Goal: Use online tool/utility: Utilize a website feature to perform a specific function

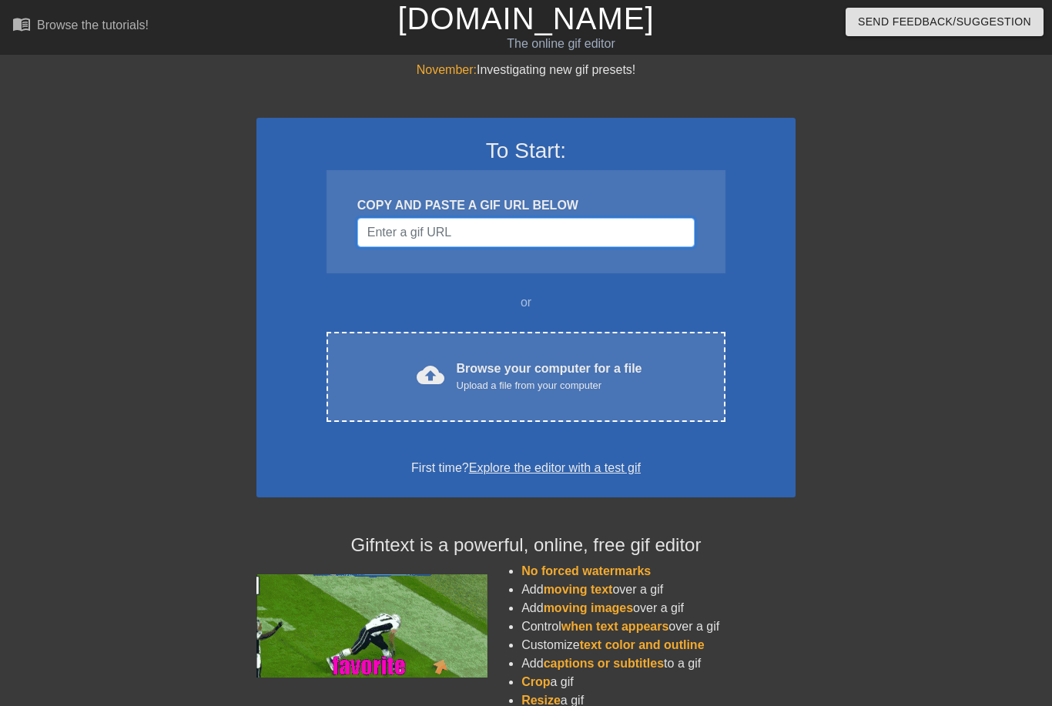
click at [557, 233] on input "Username" at bounding box center [525, 232] width 337 height 29
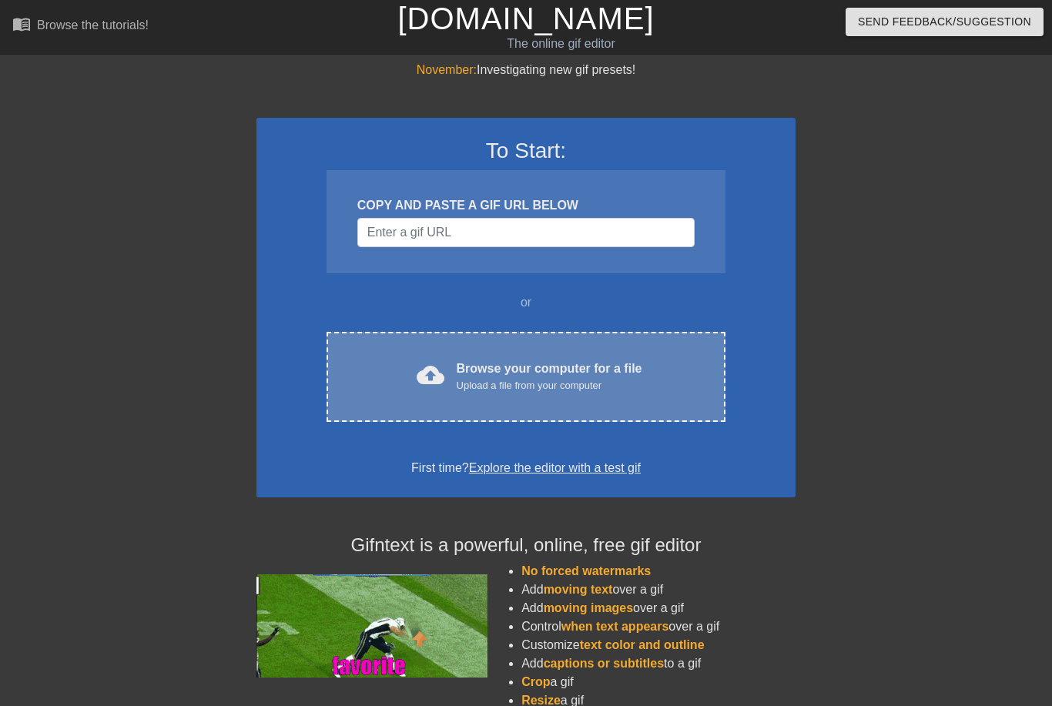
click at [650, 340] on div "cloud_upload Browse your computer for a file Upload a file from your computer C…" at bounding box center [526, 377] width 399 height 90
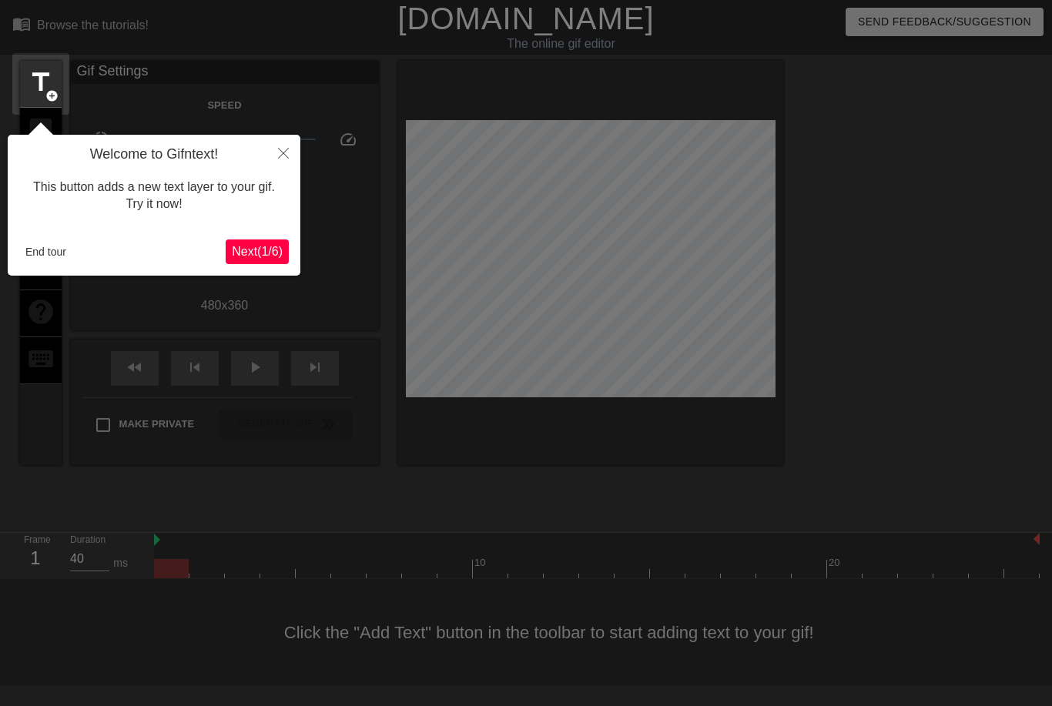
click at [266, 253] on span "Next ( 1 / 6 )" at bounding box center [257, 251] width 51 height 13
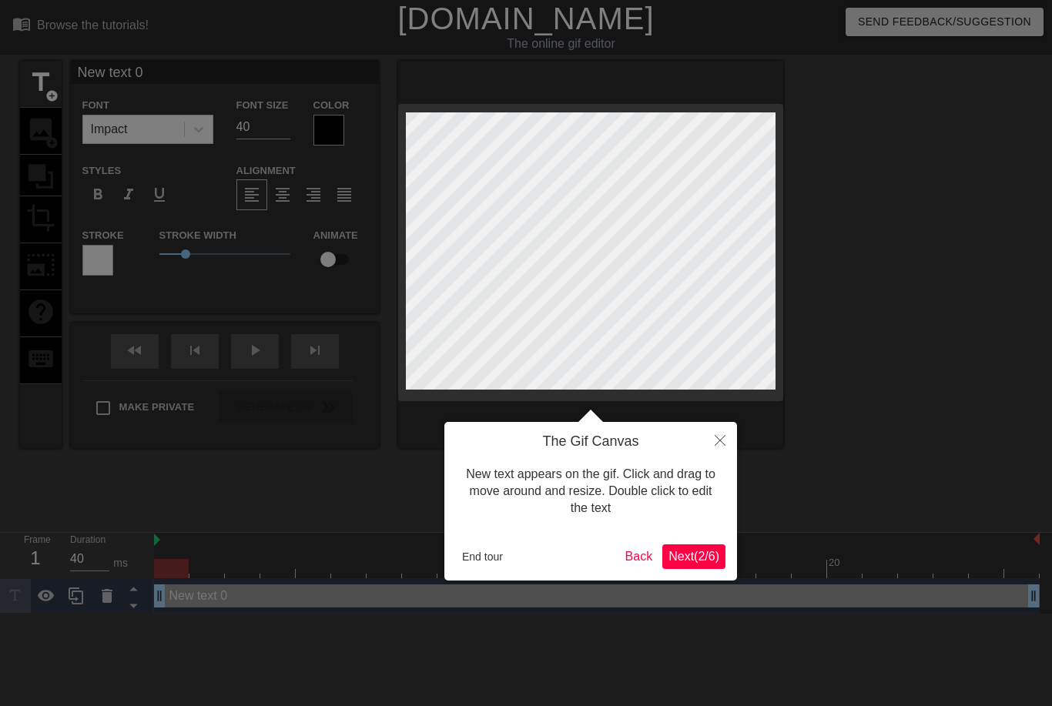
click at [695, 557] on span "Next ( 2 / 6 )" at bounding box center [694, 556] width 51 height 13
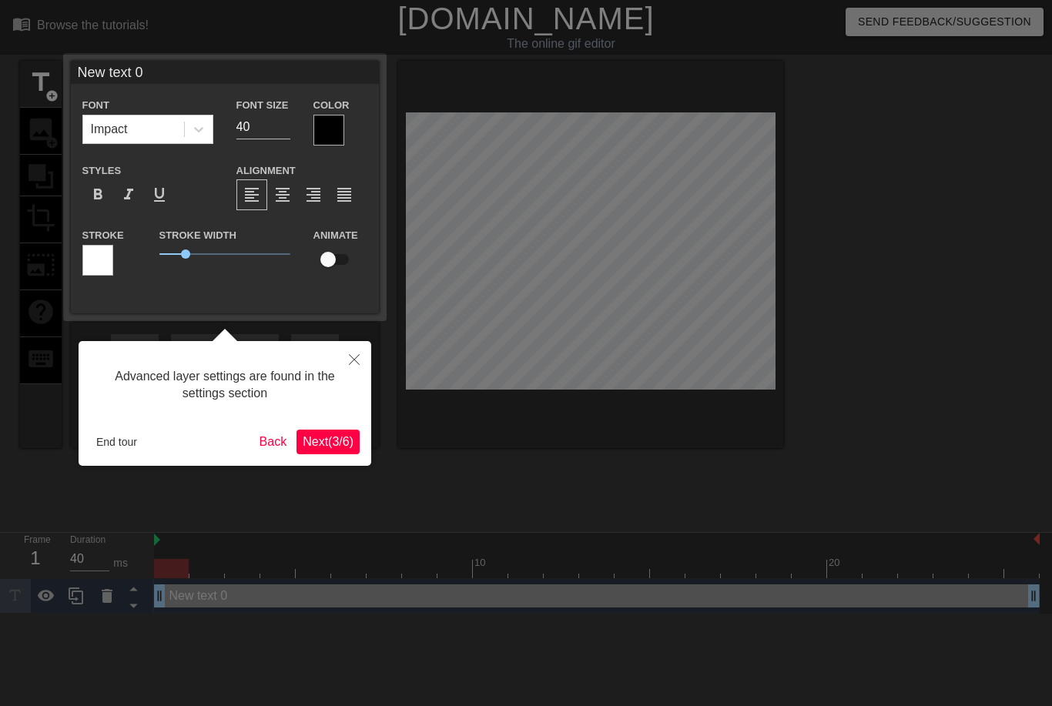
click at [327, 438] on span "Next ( 3 / 6 )" at bounding box center [328, 441] width 51 height 13
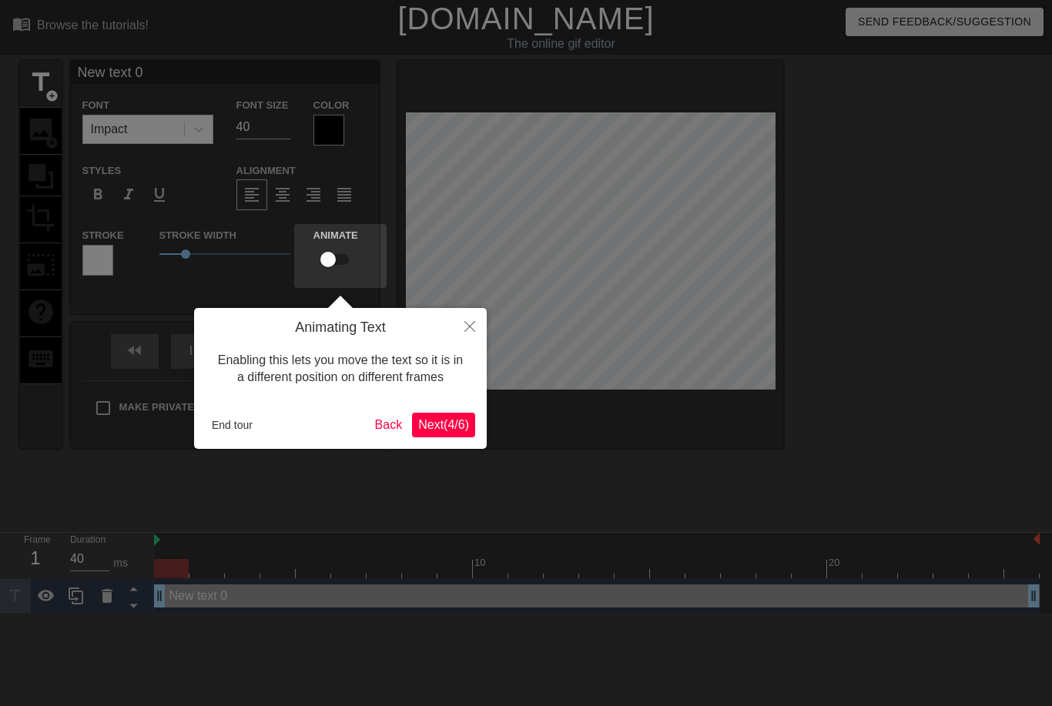
click at [440, 426] on span "Next ( 4 / 6 )" at bounding box center [443, 424] width 51 height 13
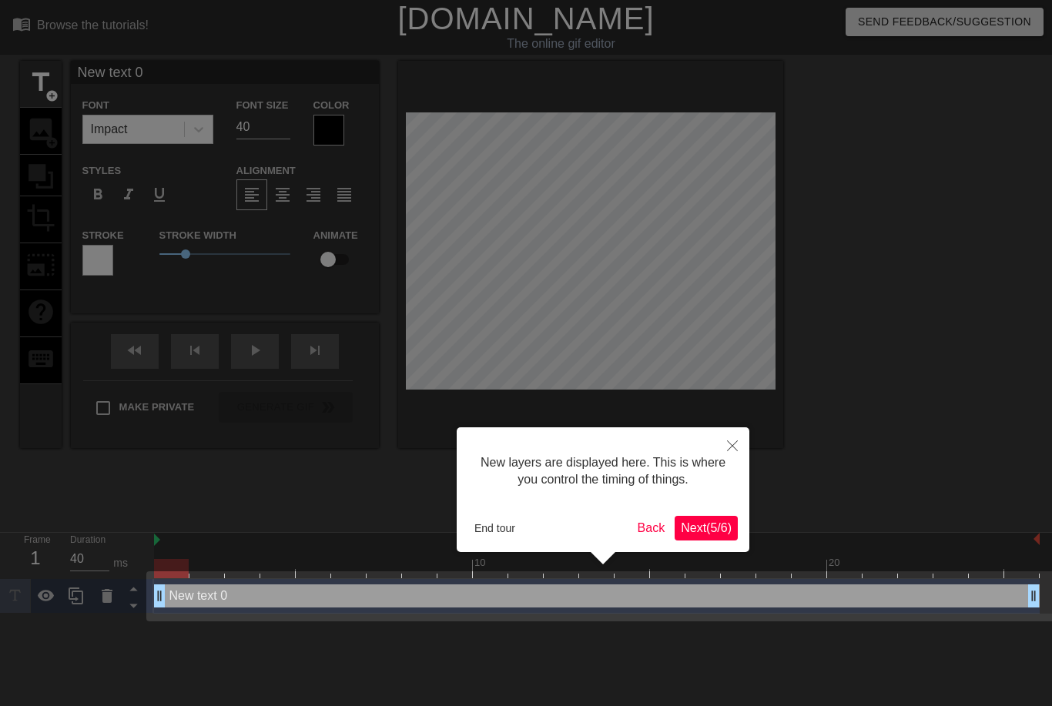
click at [696, 535] on button "Next ( 5 / 6 )" at bounding box center [706, 528] width 63 height 25
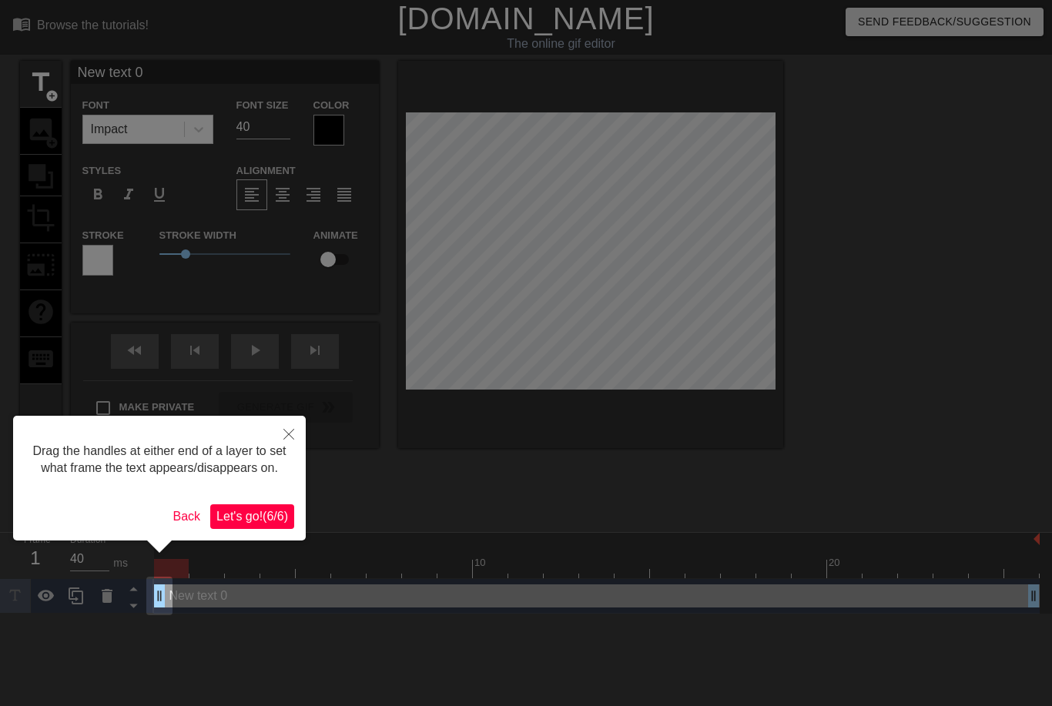
click at [263, 523] on span "Let's go! ( 6 / 6 )" at bounding box center [252, 516] width 72 height 13
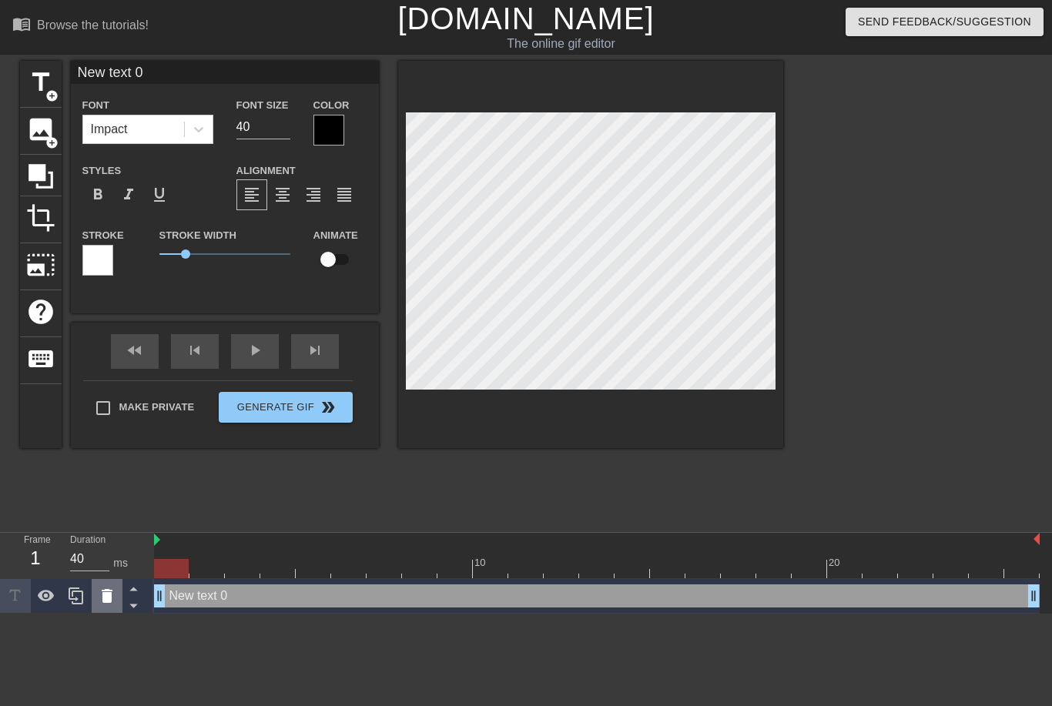
click at [102, 596] on icon at bounding box center [107, 596] width 11 height 14
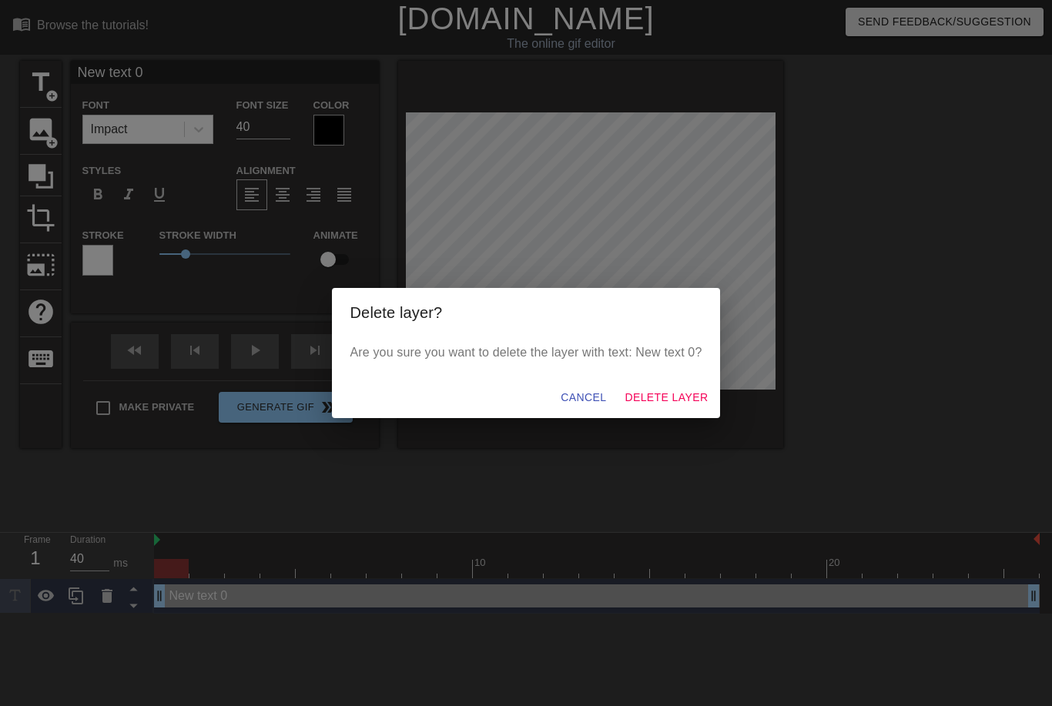
click at [669, 403] on span "Delete Layer" at bounding box center [666, 397] width 83 height 19
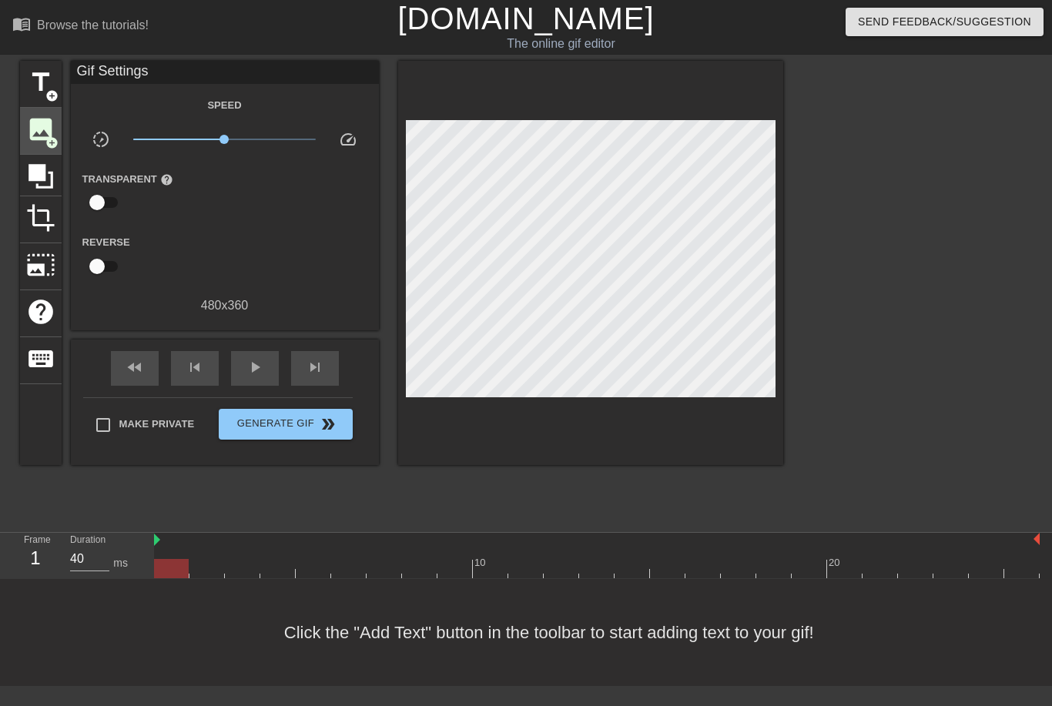
click at [45, 128] on span "image" at bounding box center [40, 129] width 29 height 29
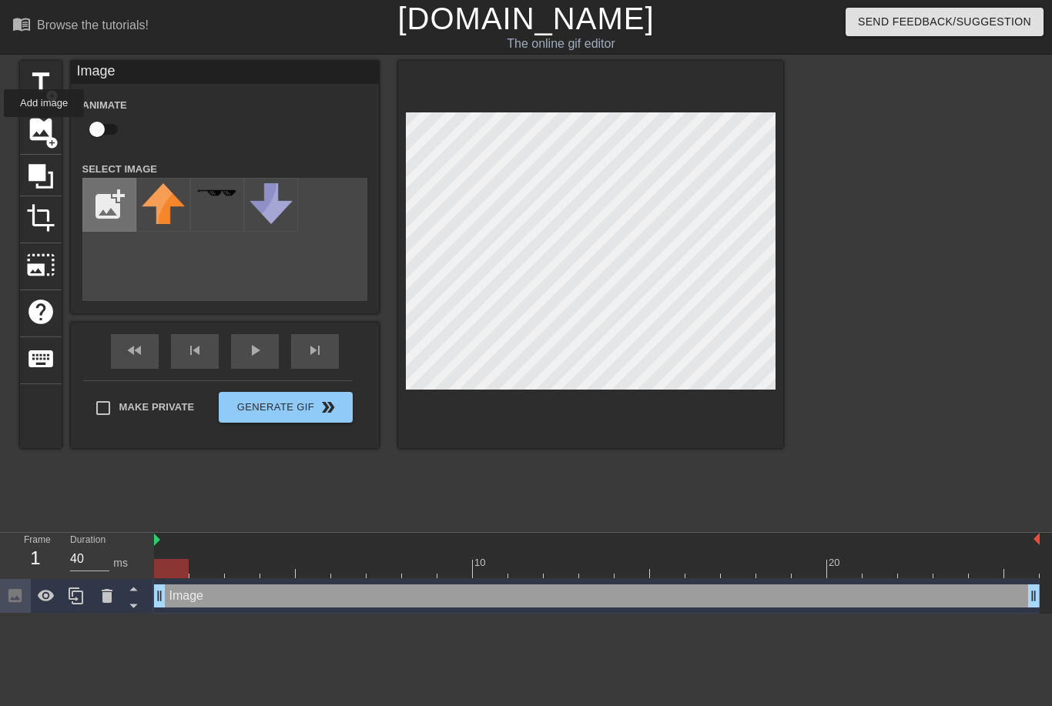
click at [110, 201] on input "file" at bounding box center [109, 205] width 52 height 52
type input "C:\fakepath\IMG_3688.png"
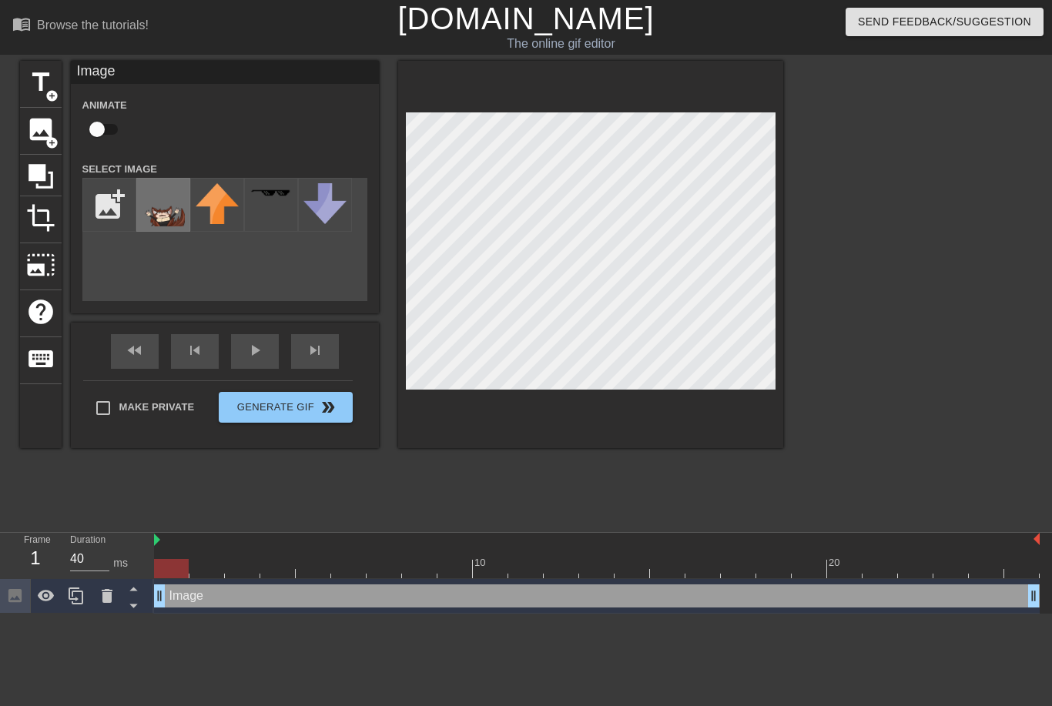
click at [166, 207] on img at bounding box center [163, 204] width 43 height 43
click at [84, 605] on icon at bounding box center [76, 596] width 18 height 18
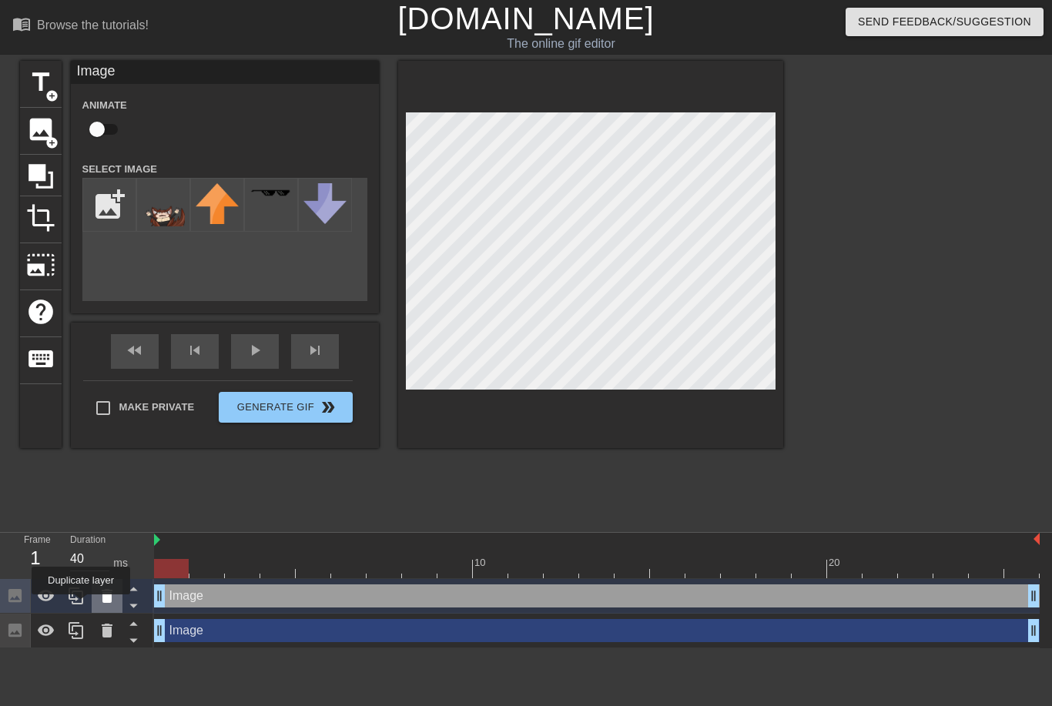
click at [107, 603] on icon at bounding box center [107, 596] width 11 height 14
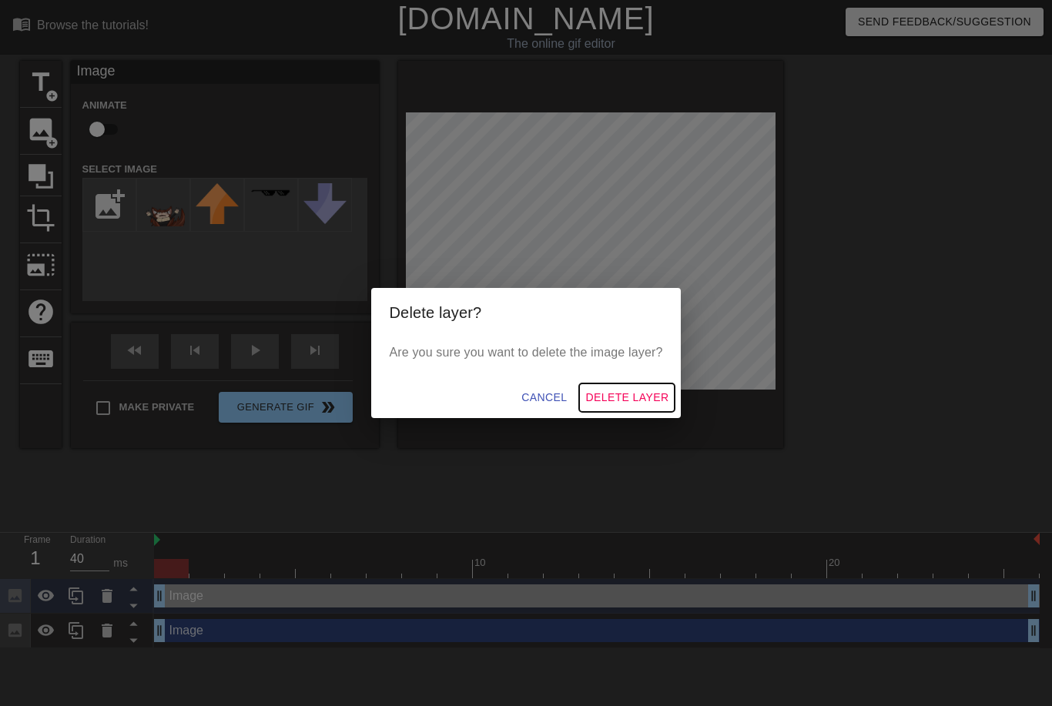
click at [625, 400] on span "Delete Layer" at bounding box center [626, 397] width 83 height 19
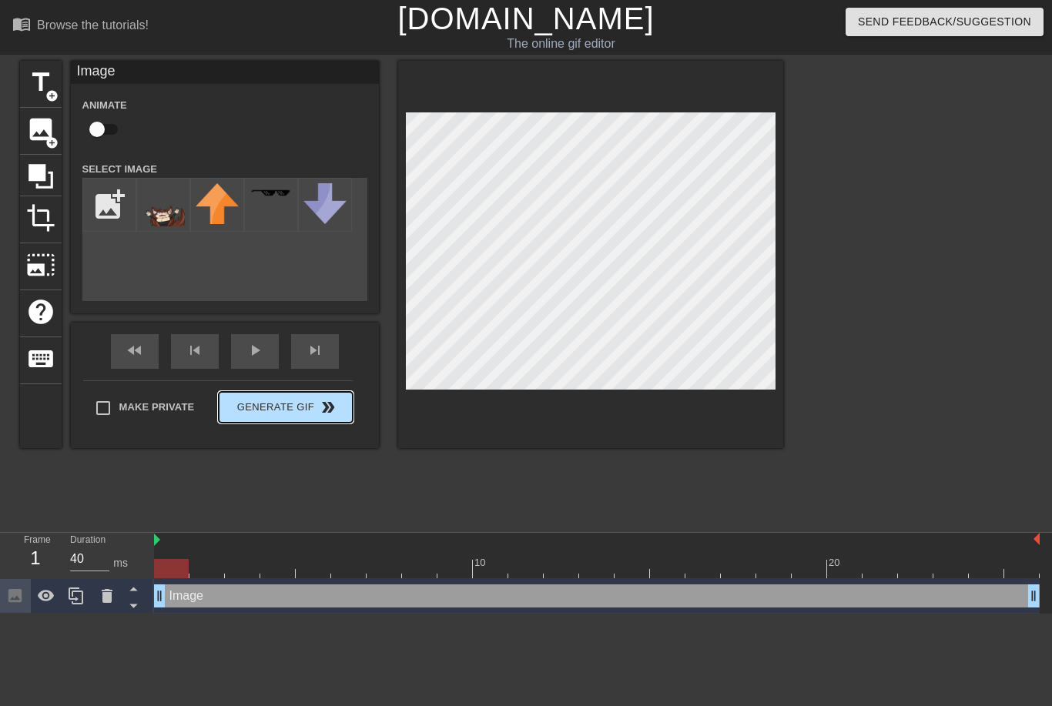
click at [315, 414] on button "Generate Gif double_arrow" at bounding box center [285, 407] width 133 height 31
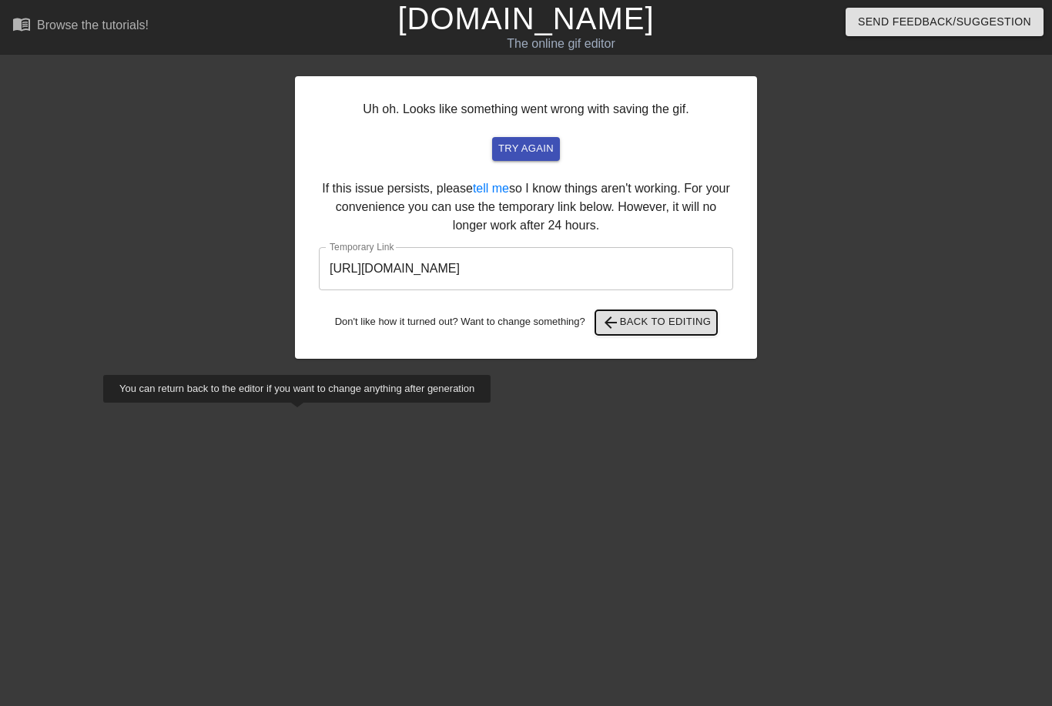
click at [683, 320] on span "arrow_back Back to Editing" at bounding box center [657, 322] width 110 height 18
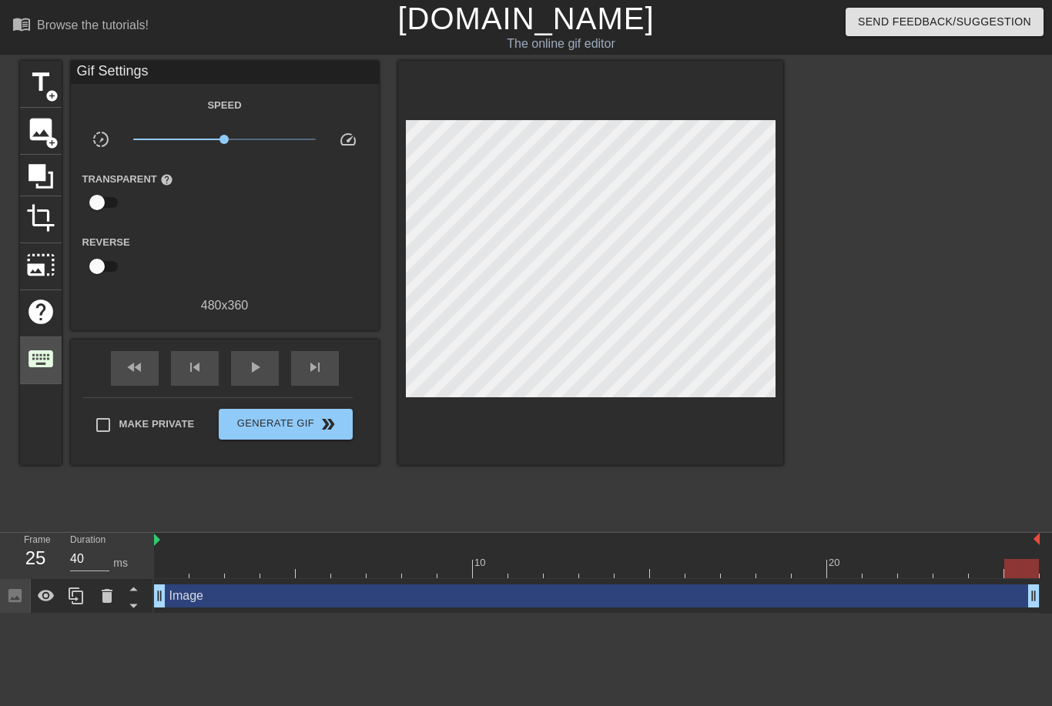
click at [23, 374] on div "keyboard" at bounding box center [41, 360] width 42 height 47
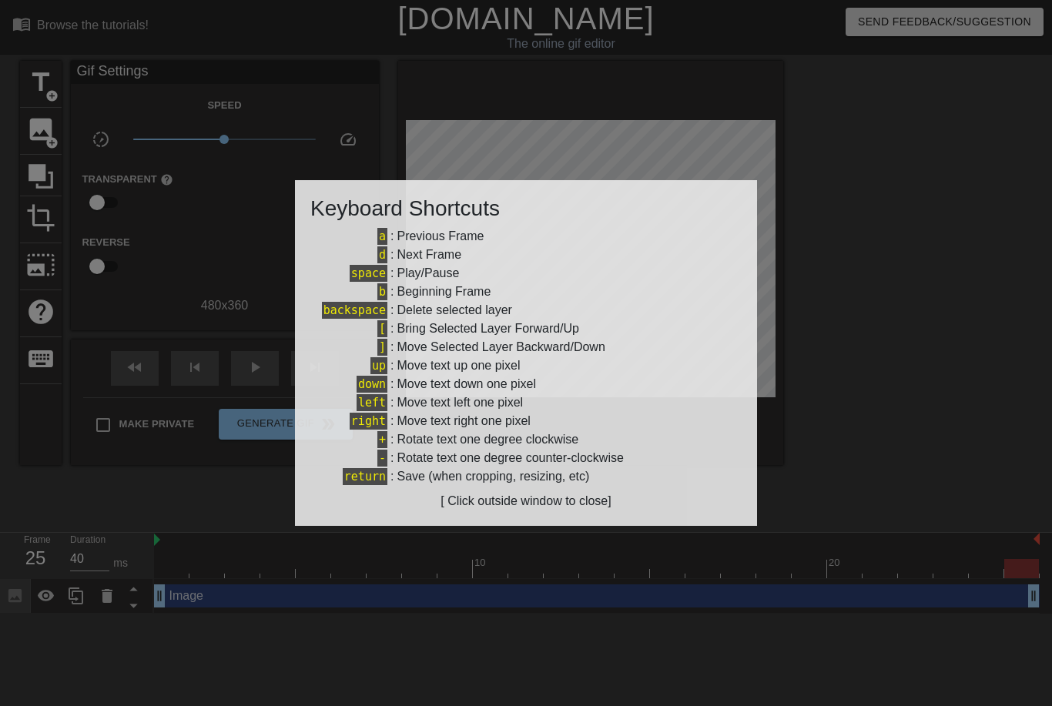
click at [103, 488] on div at bounding box center [526, 353] width 1052 height 706
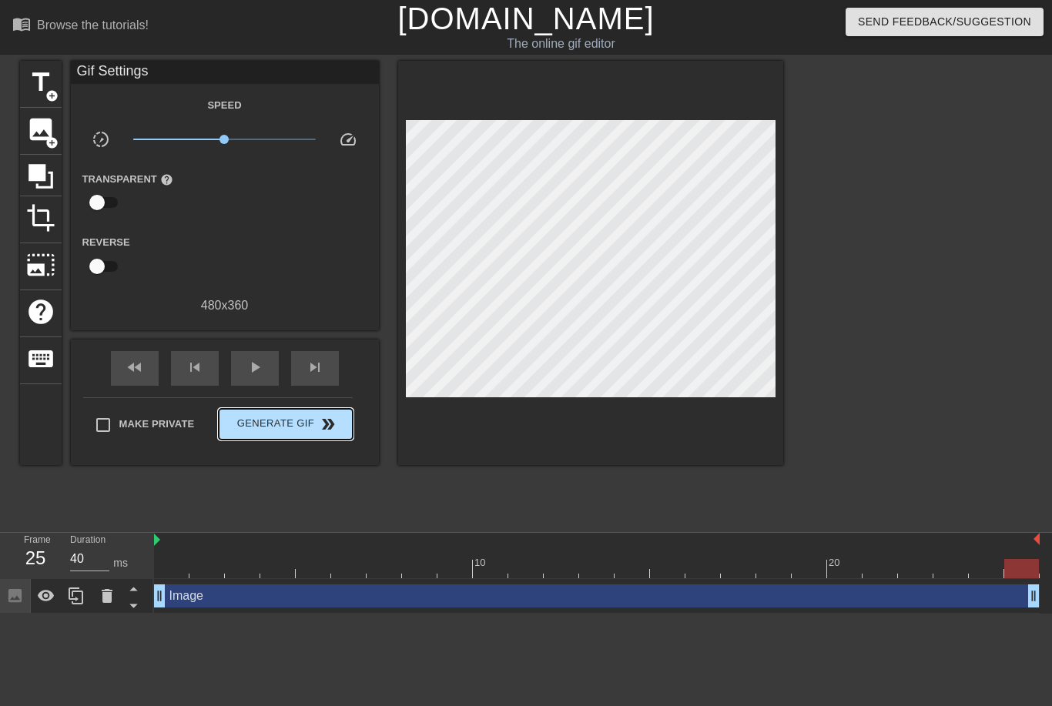
click at [260, 426] on span "Generate Gif double_arrow" at bounding box center [285, 424] width 121 height 18
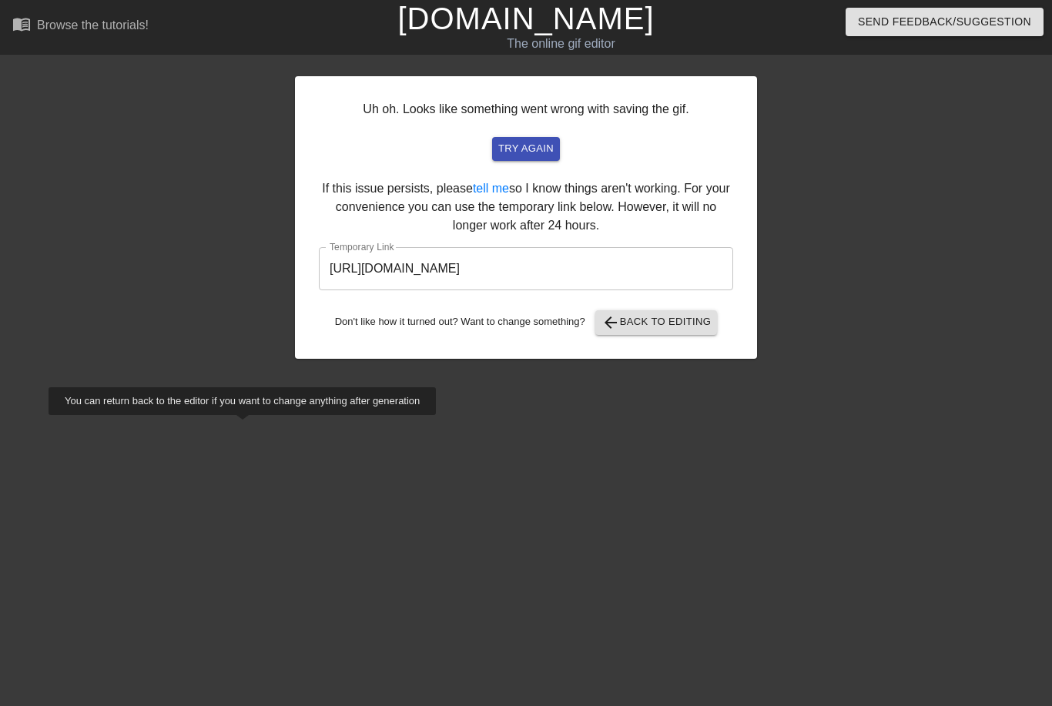
click at [350, 270] on input "[URL][DOMAIN_NAME]" at bounding box center [526, 268] width 414 height 43
click at [345, 272] on input "[URL][DOMAIN_NAME]" at bounding box center [526, 268] width 414 height 43
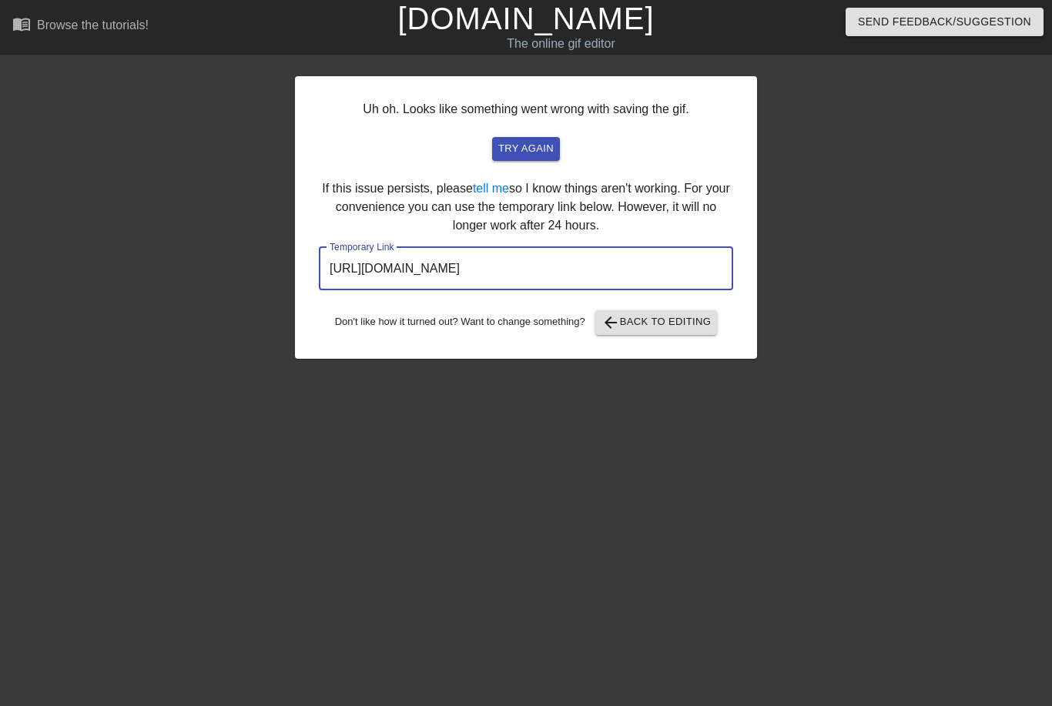
click at [535, 153] on span "try again" at bounding box center [525, 149] width 55 height 18
